Goal: Find specific fact: Find specific fact

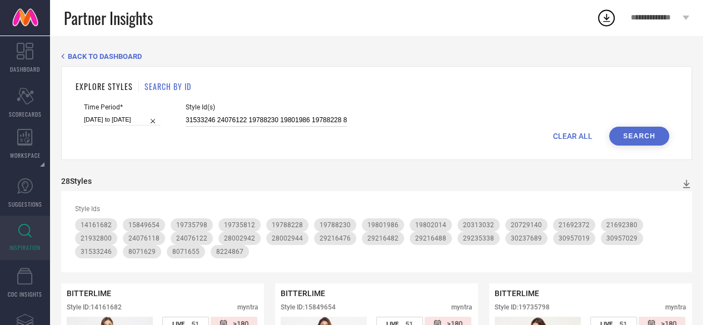
click at [267, 123] on input "31533246 24076122 19788230 19801986 19788228 8071655 8071629 30957019 30957029 …" at bounding box center [266, 120] width 161 height 13
paste input "6869102 36857195 36869263 36869156 36857183 36857095 36857202 36857039 36872230…"
type input "36869102 36857195 36869263 36869156 36857183 36857095 36857202 36857039 3687223…"
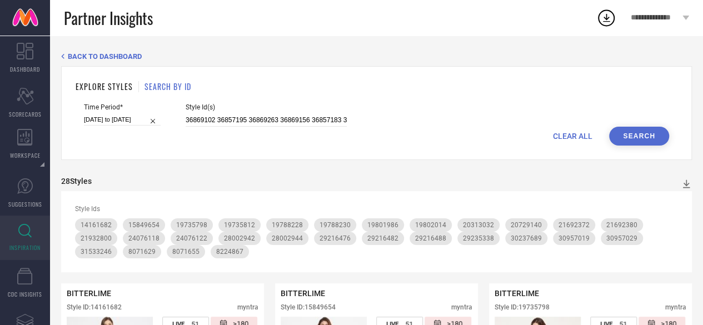
click at [625, 138] on button "Search" at bounding box center [639, 136] width 60 height 19
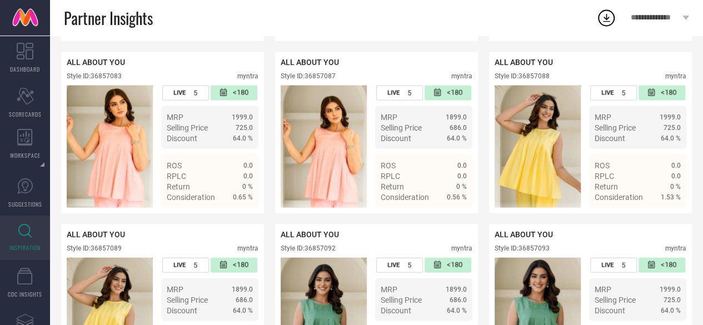
scroll to position [1139, 0]
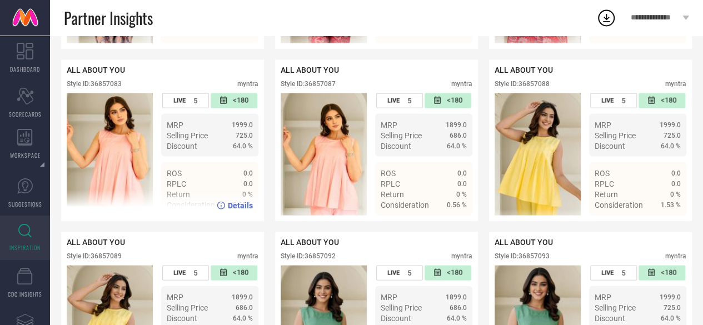
click at [106, 88] on div "Style ID: 36857083" at bounding box center [94, 84] width 55 height 8
copy div "36857083"
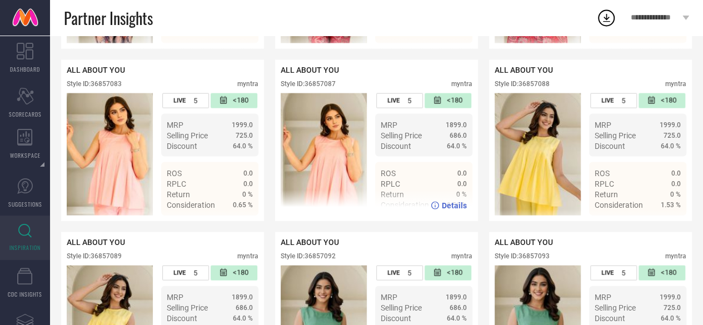
click at [330, 88] on div "Style ID: 36857087" at bounding box center [308, 84] width 55 height 8
copy div "36857087"
